Goal: Navigation & Orientation: Find specific page/section

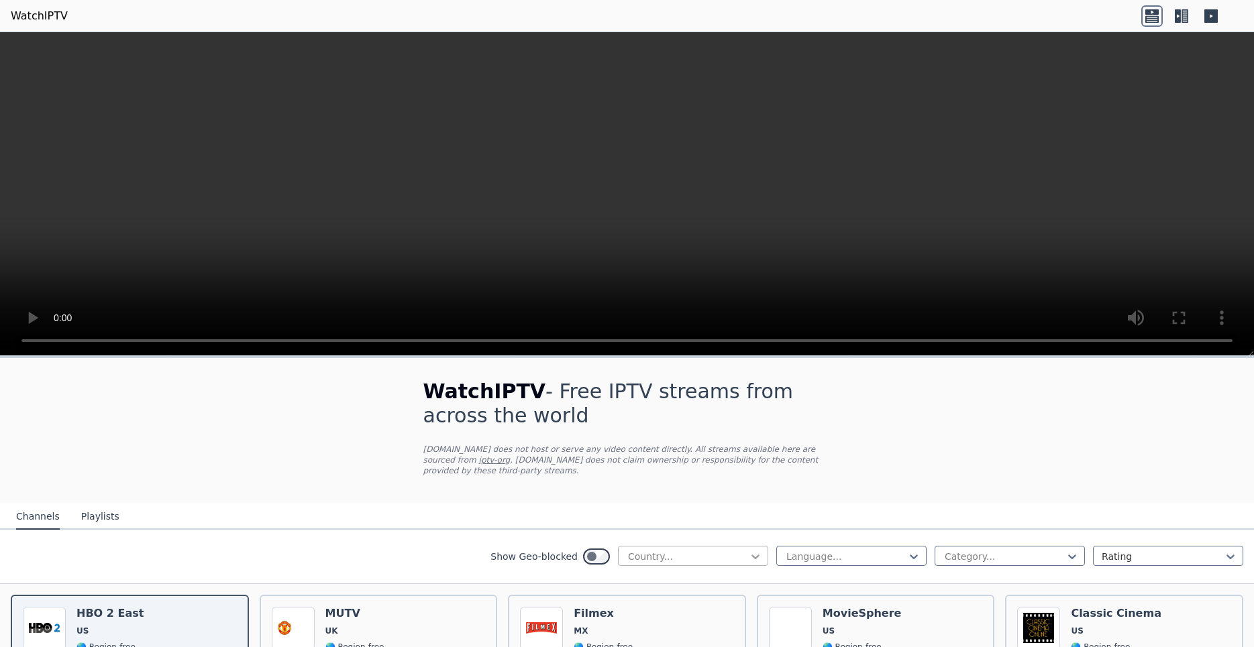
click at [749, 550] on icon at bounding box center [755, 556] width 13 height 13
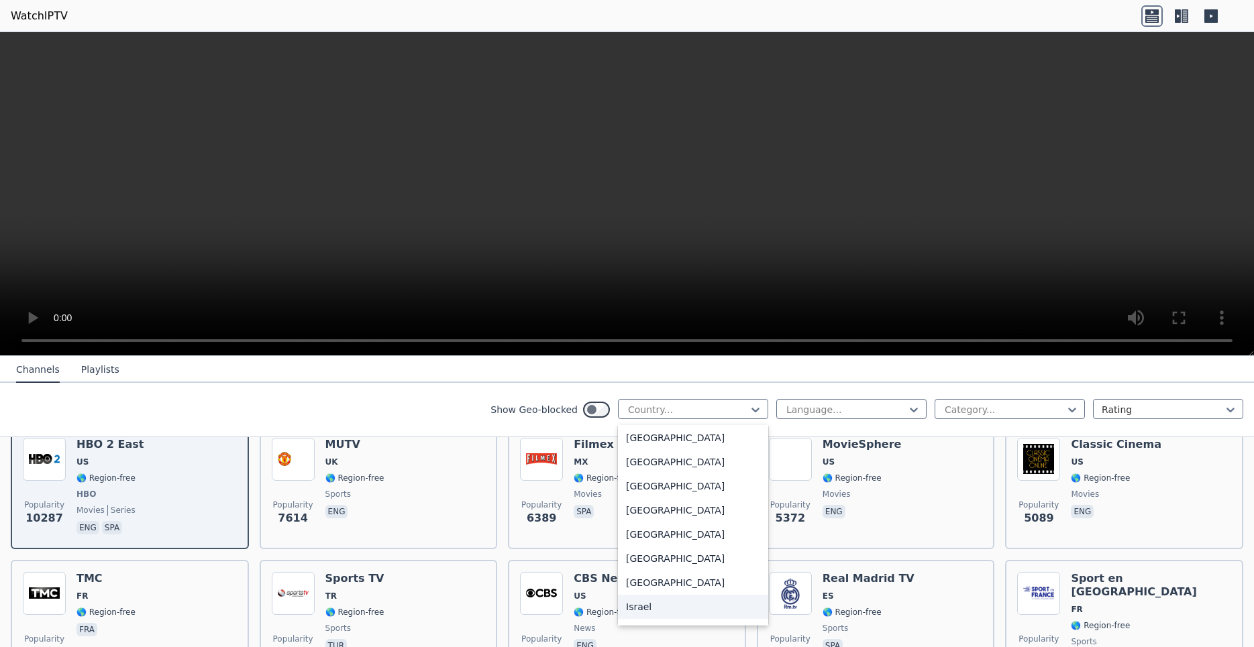
scroll to position [2029, 0]
click at [633, 494] on div "[GEOGRAPHIC_DATA]" at bounding box center [693, 488] width 150 height 24
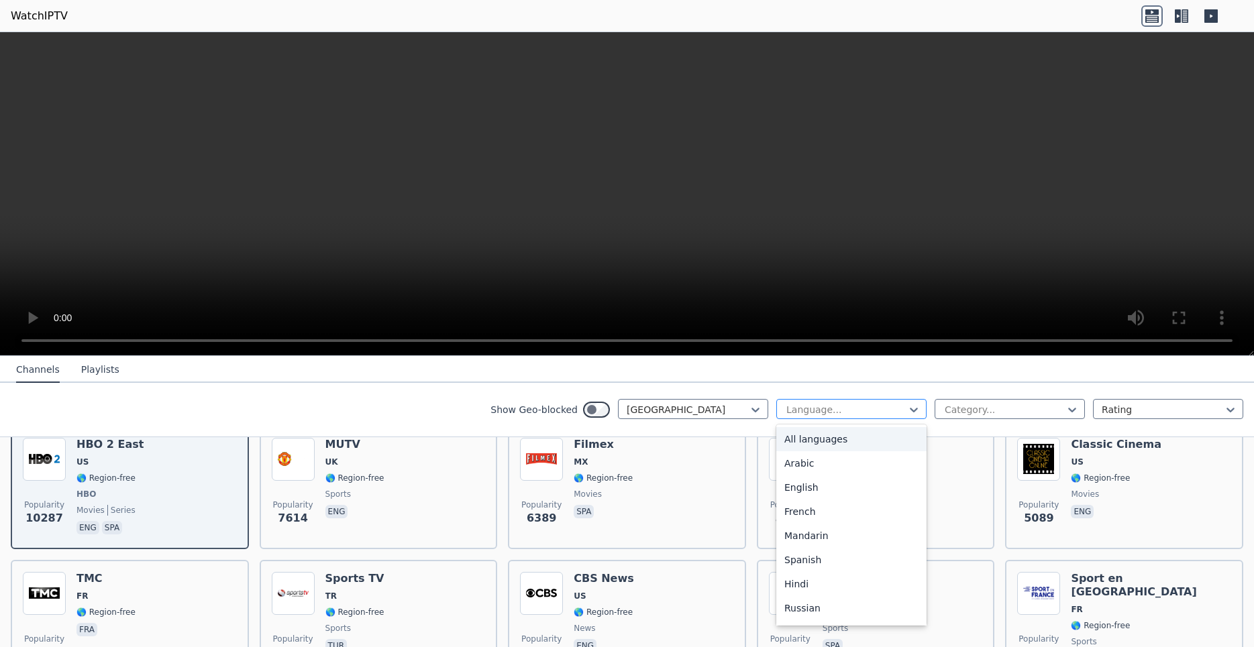
click at [819, 409] on div at bounding box center [846, 409] width 122 height 13
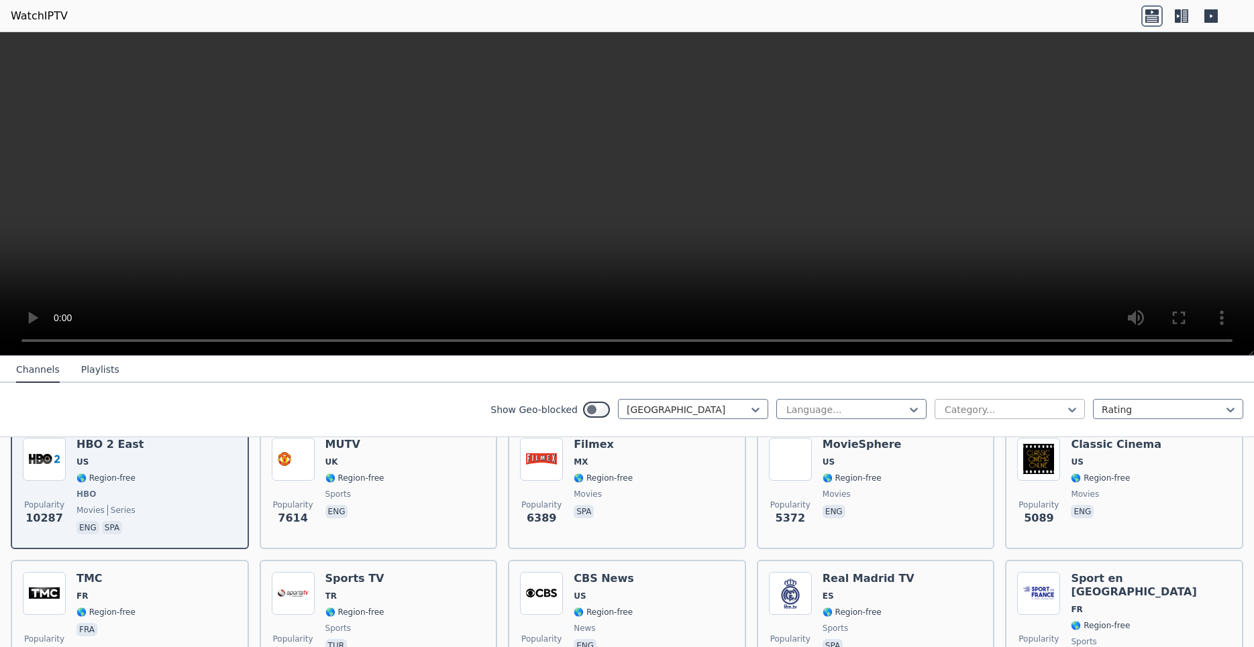
click at [943, 406] on div at bounding box center [1004, 409] width 122 height 13
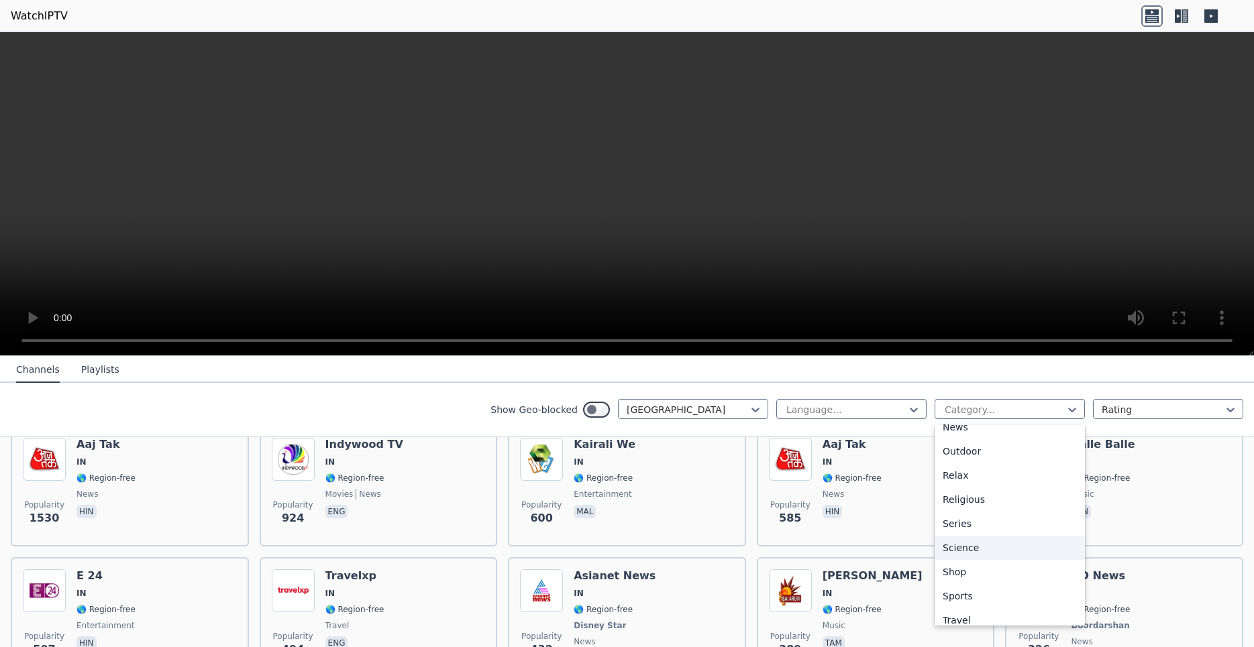
scroll to position [456, 0]
click at [957, 560] on div "Sports" at bounding box center [1010, 563] width 150 height 24
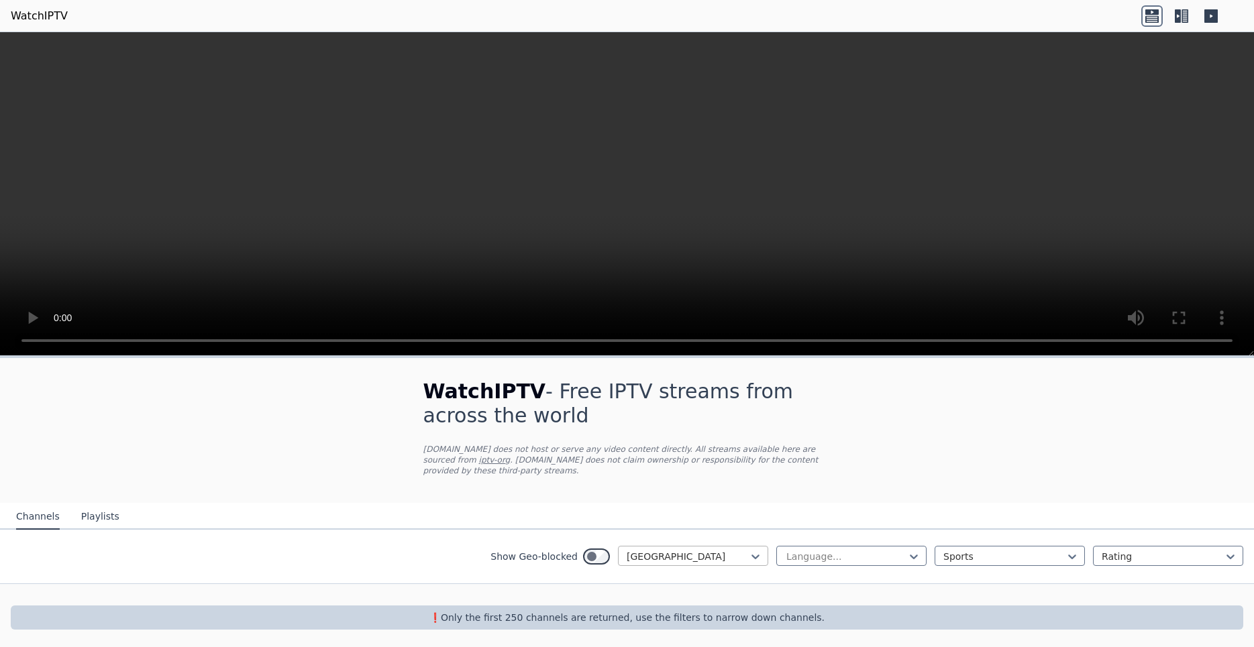
click at [704, 550] on div at bounding box center [688, 556] width 122 height 13
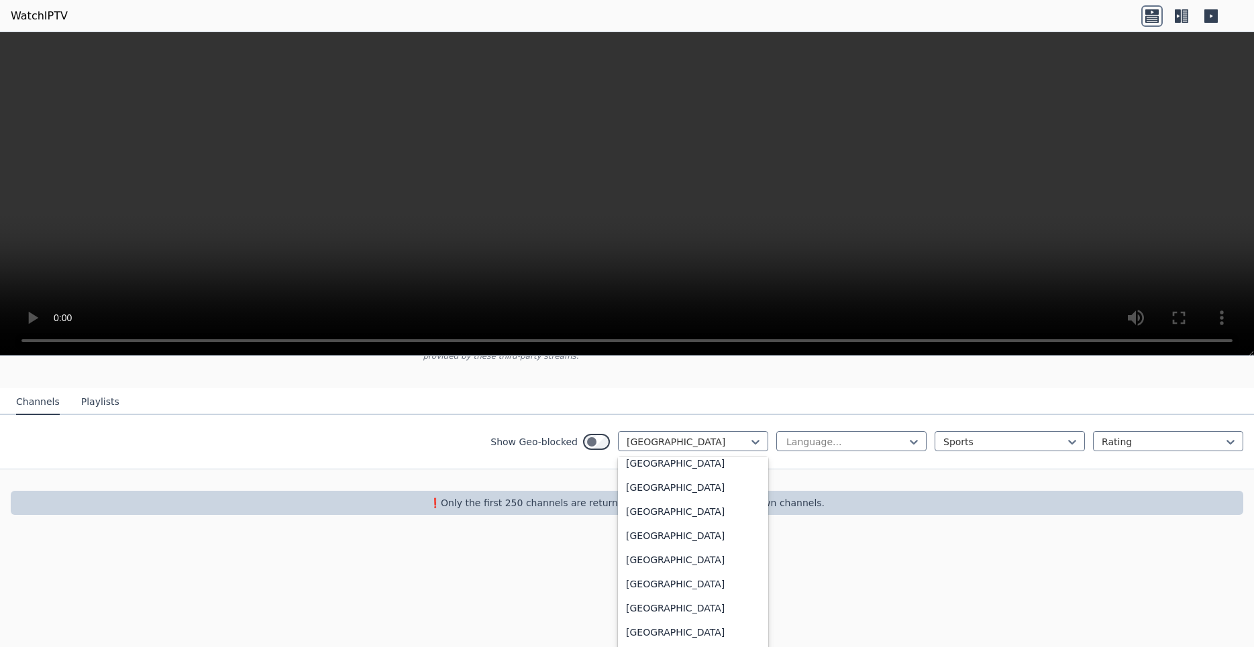
scroll to position [233, 0]
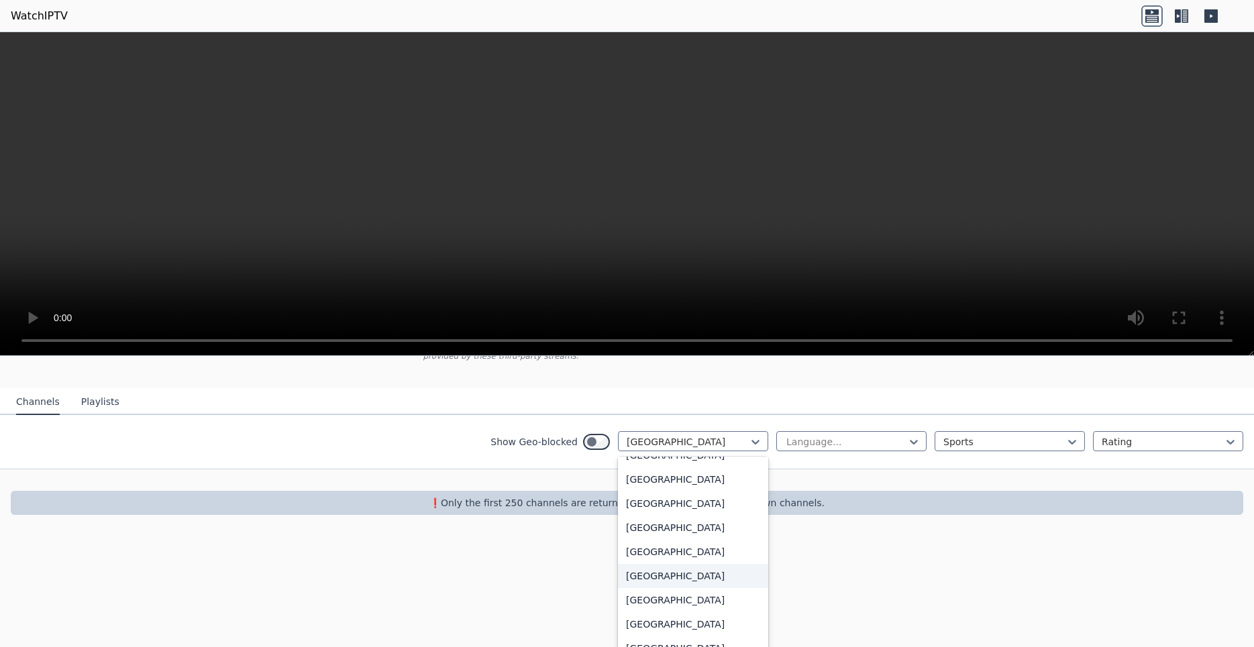
click at [674, 566] on div "[GEOGRAPHIC_DATA]" at bounding box center [693, 576] width 150 height 24
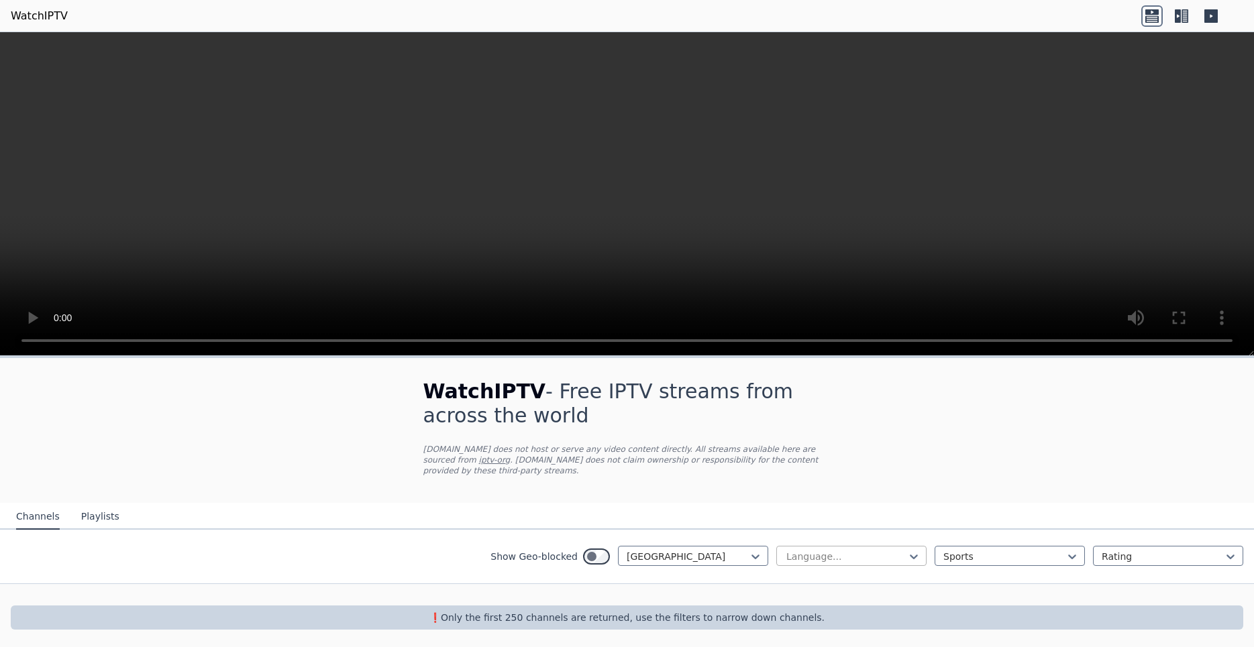
click at [854, 550] on div at bounding box center [846, 556] width 122 height 13
click at [851, 550] on div at bounding box center [846, 556] width 122 height 13
click at [89, 509] on button "Playlists" at bounding box center [100, 517] width 38 height 25
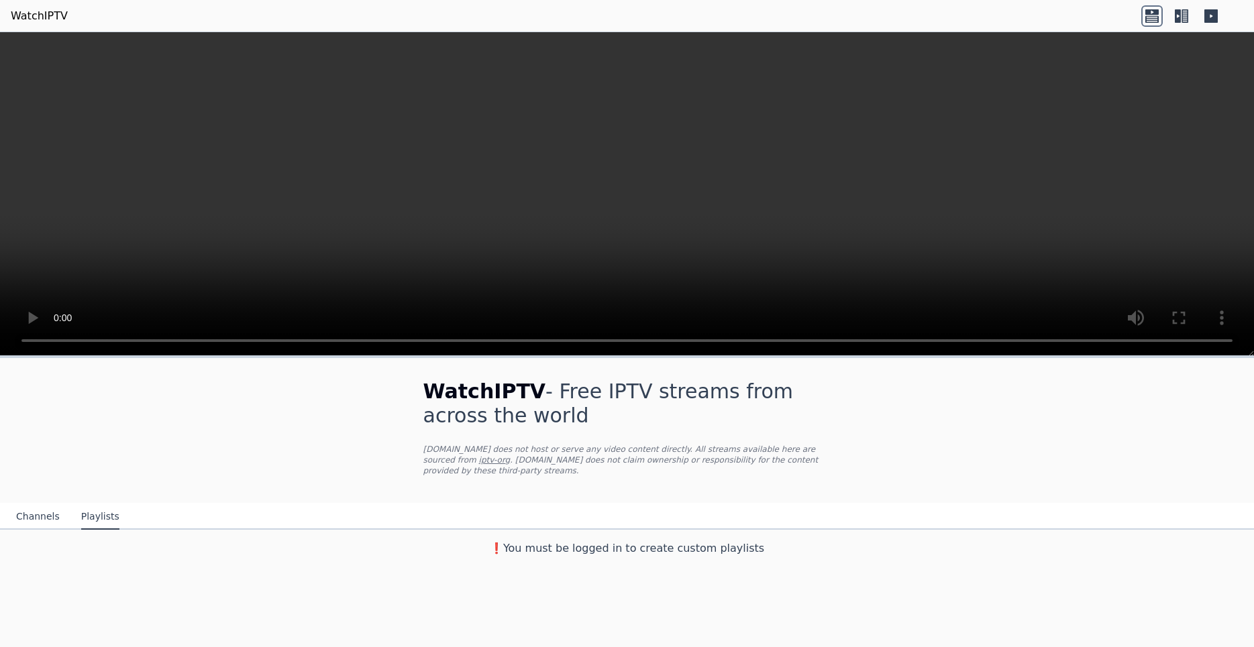
click at [23, 505] on button "Channels" at bounding box center [38, 517] width 44 height 25
